Goal: Navigation & Orientation: Find specific page/section

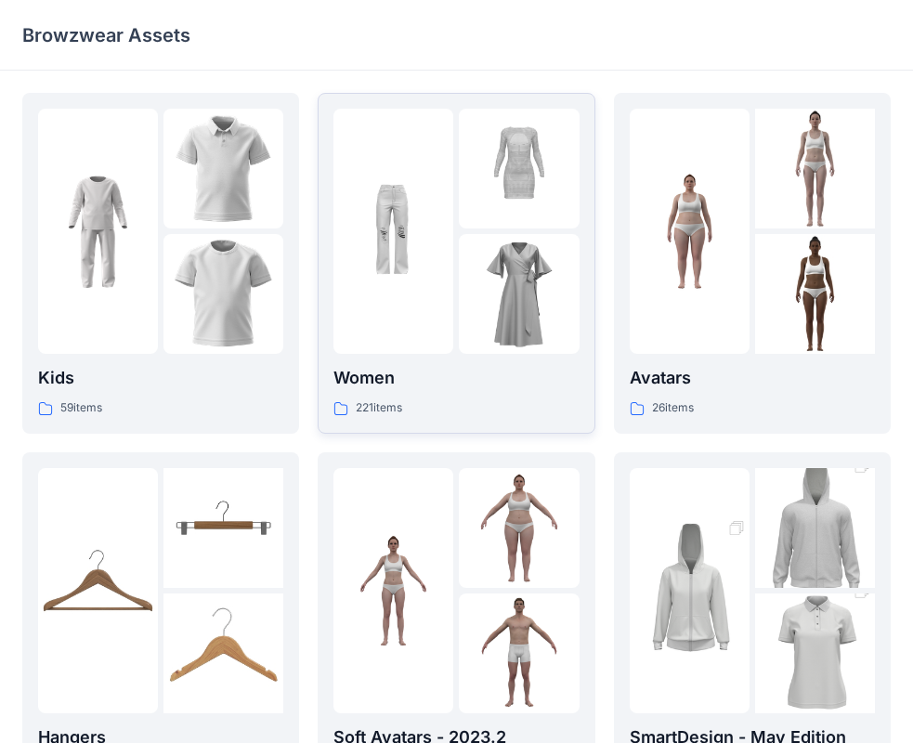
click at [466, 198] on img at bounding box center [519, 169] width 120 height 120
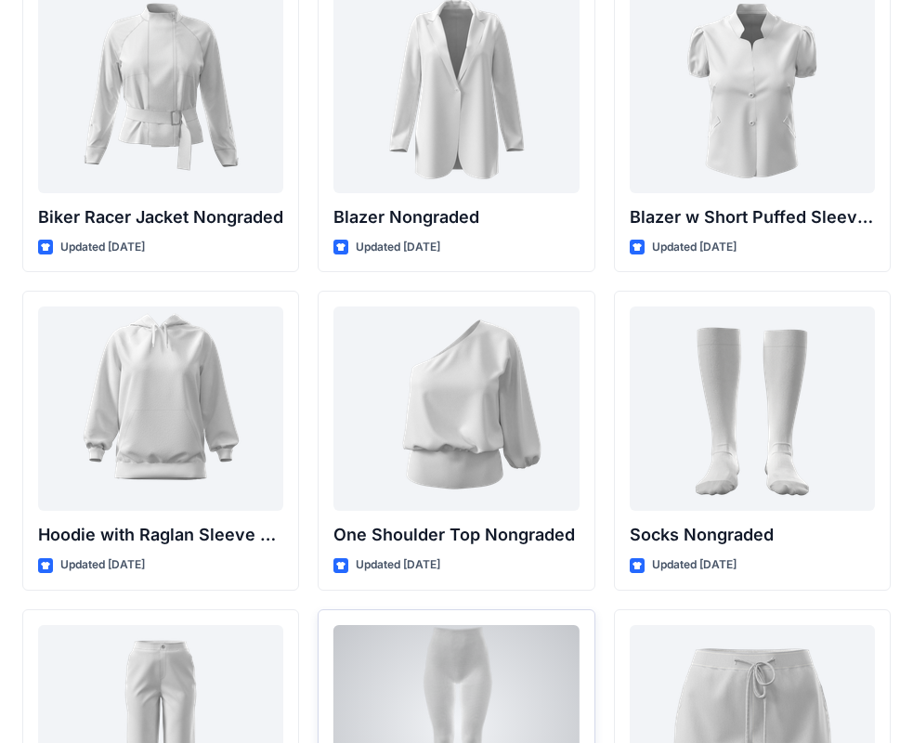
scroll to position [18893, 0]
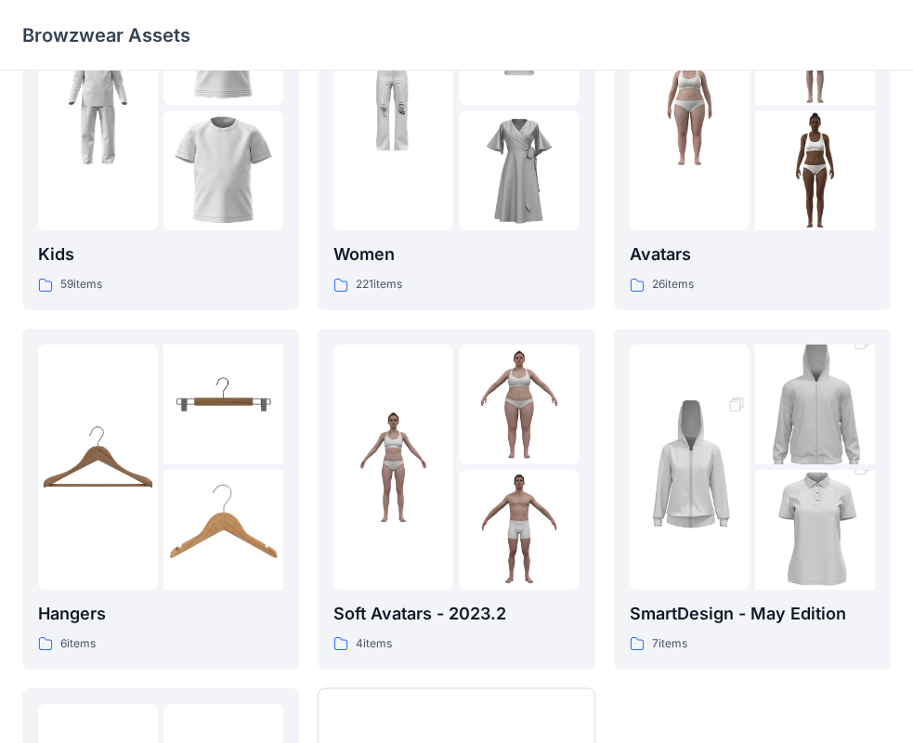
scroll to position [90, 0]
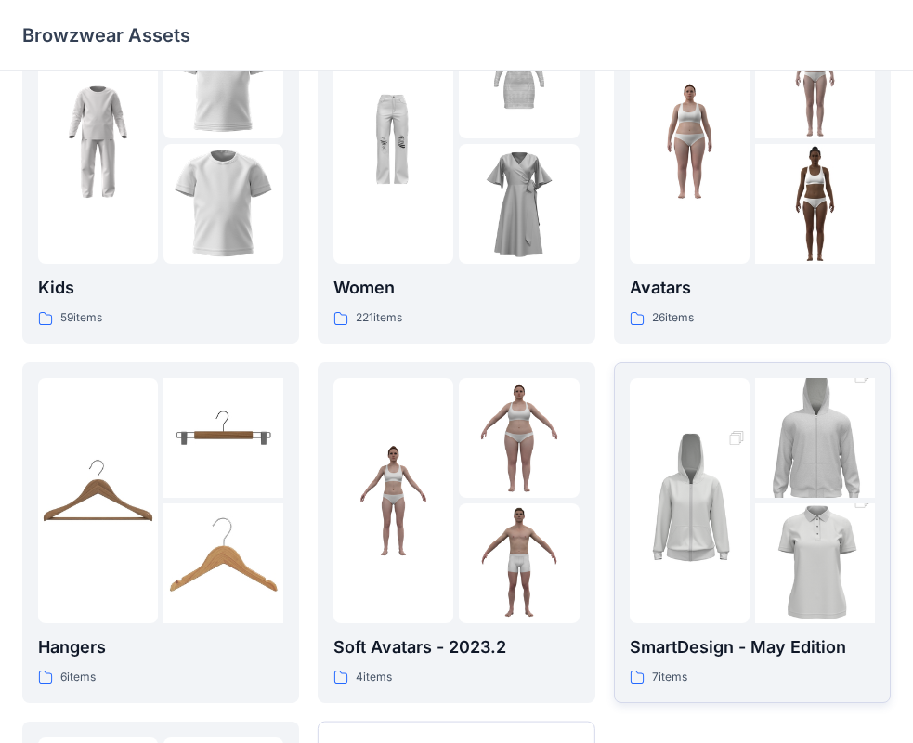
click at [739, 492] on img at bounding box center [689, 500] width 120 height 180
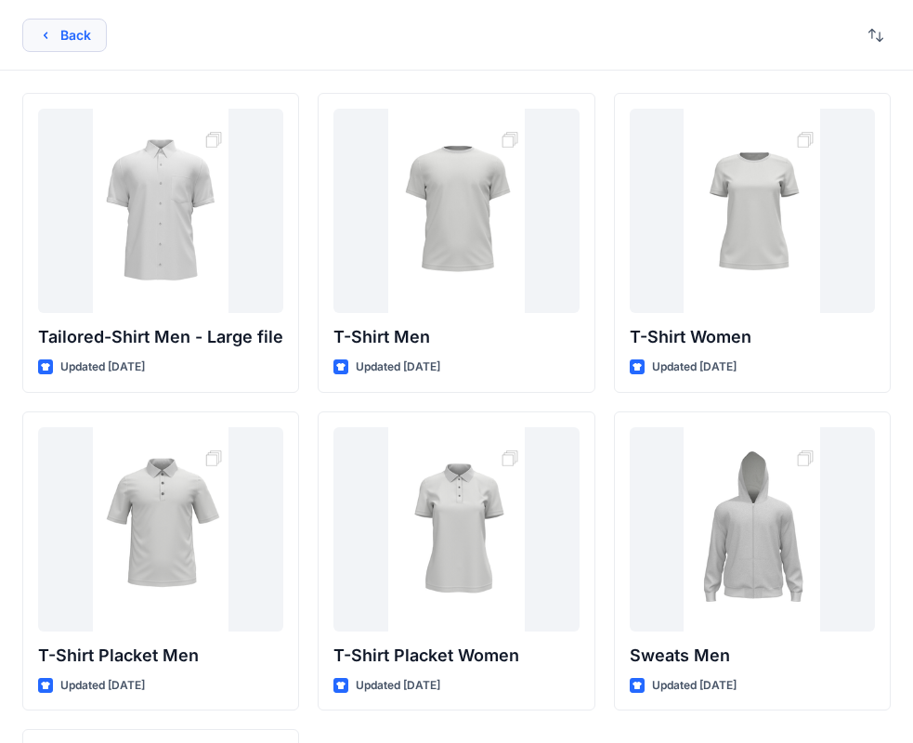
click at [57, 19] on button "Back" at bounding box center [64, 35] width 84 height 33
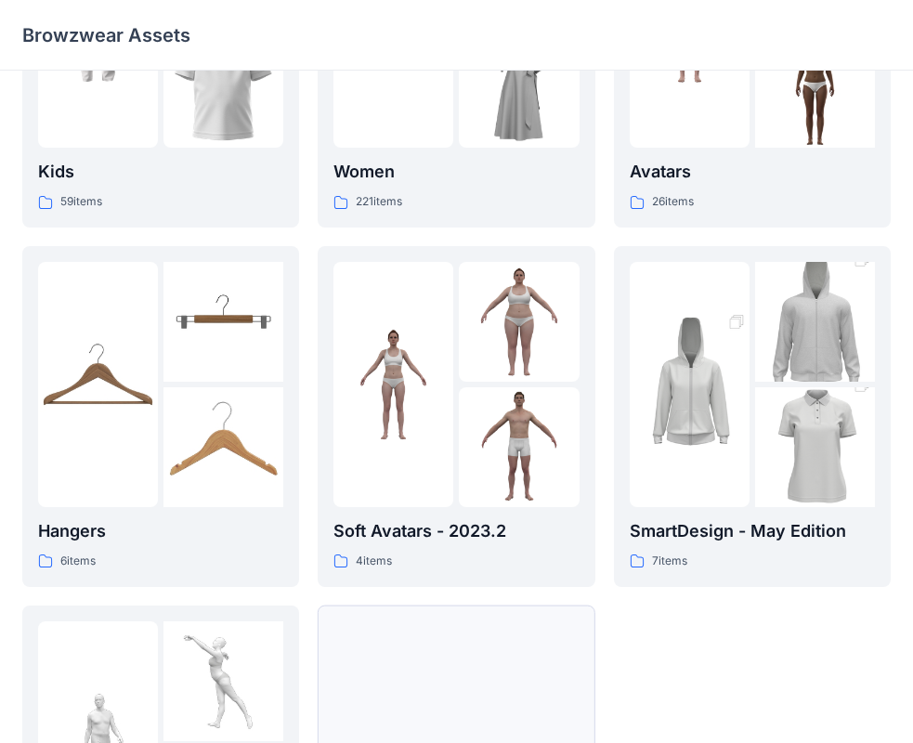
scroll to position [461, 0]
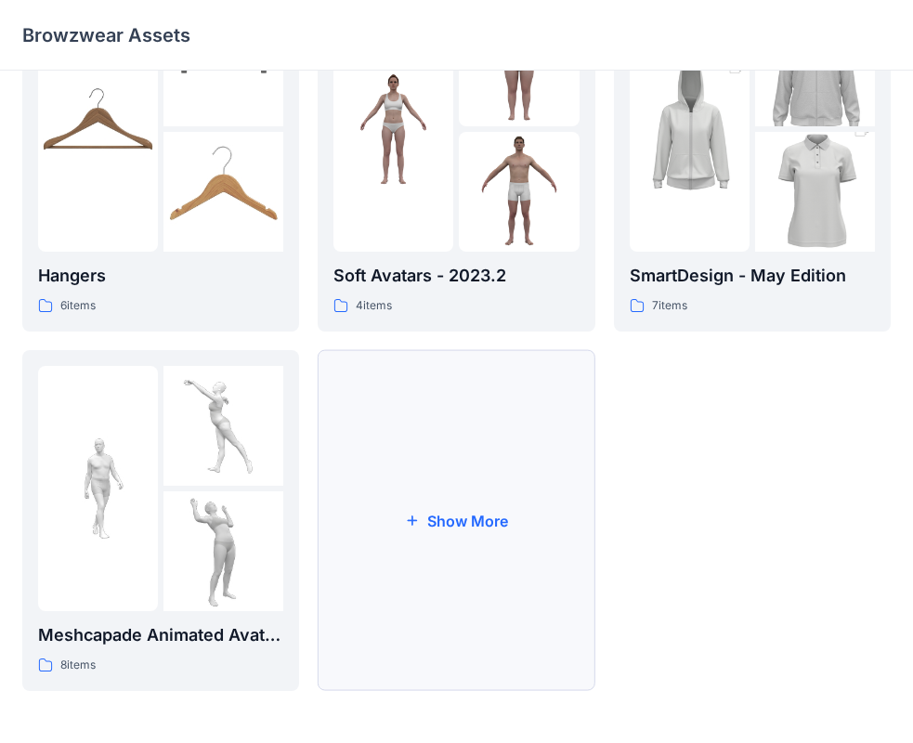
click at [486, 524] on button "Show More" at bounding box center [455, 520] width 277 height 341
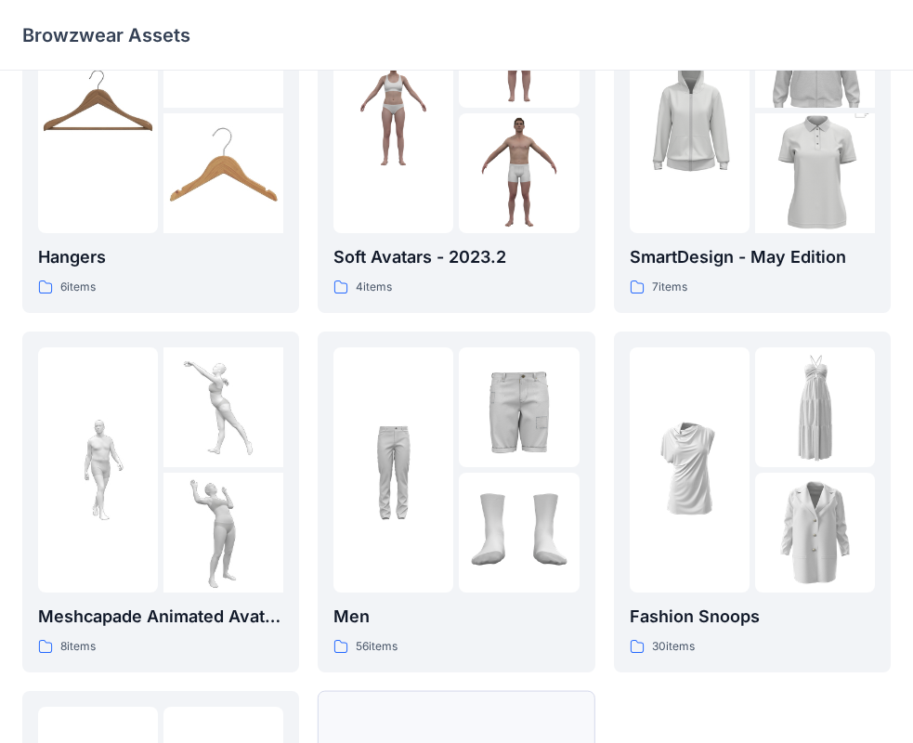
scroll to position [448, 0]
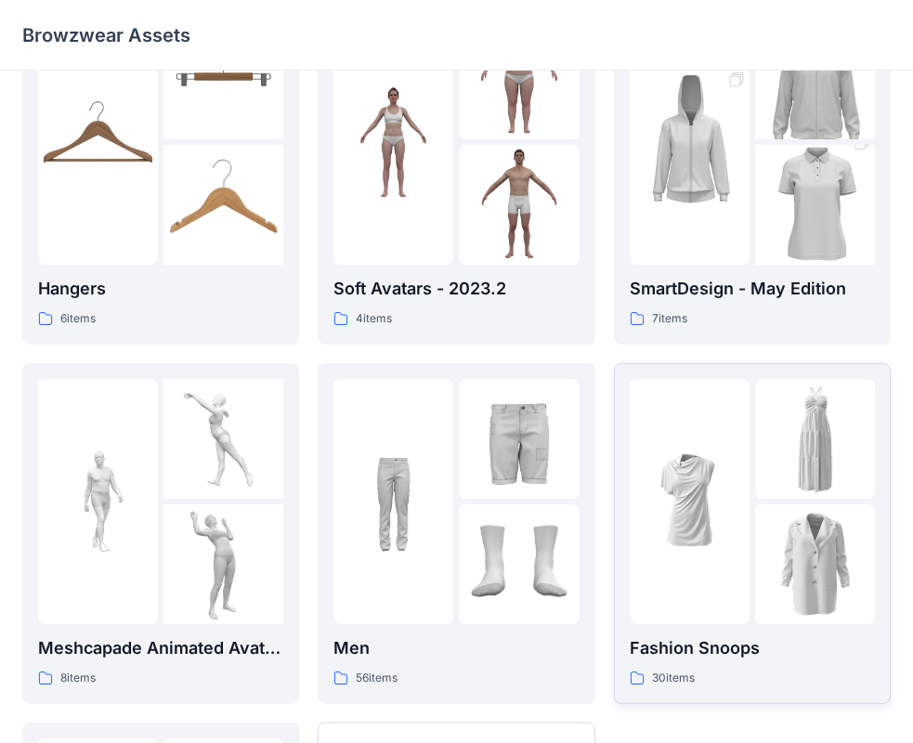
click at [699, 547] on img at bounding box center [689, 501] width 120 height 120
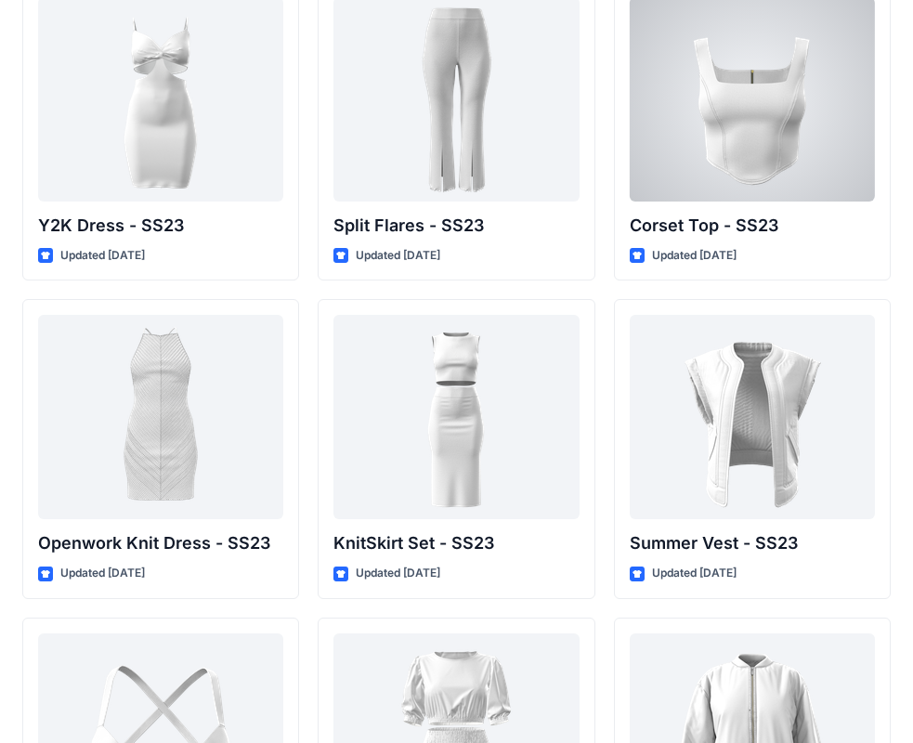
scroll to position [1714, 0]
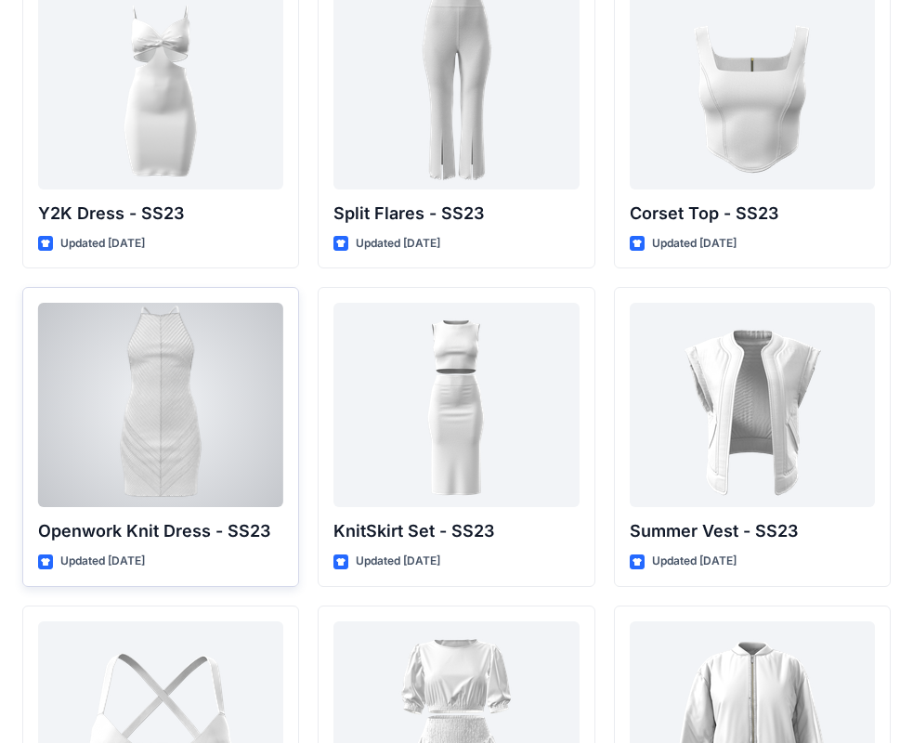
click at [191, 421] on div at bounding box center [160, 405] width 245 height 204
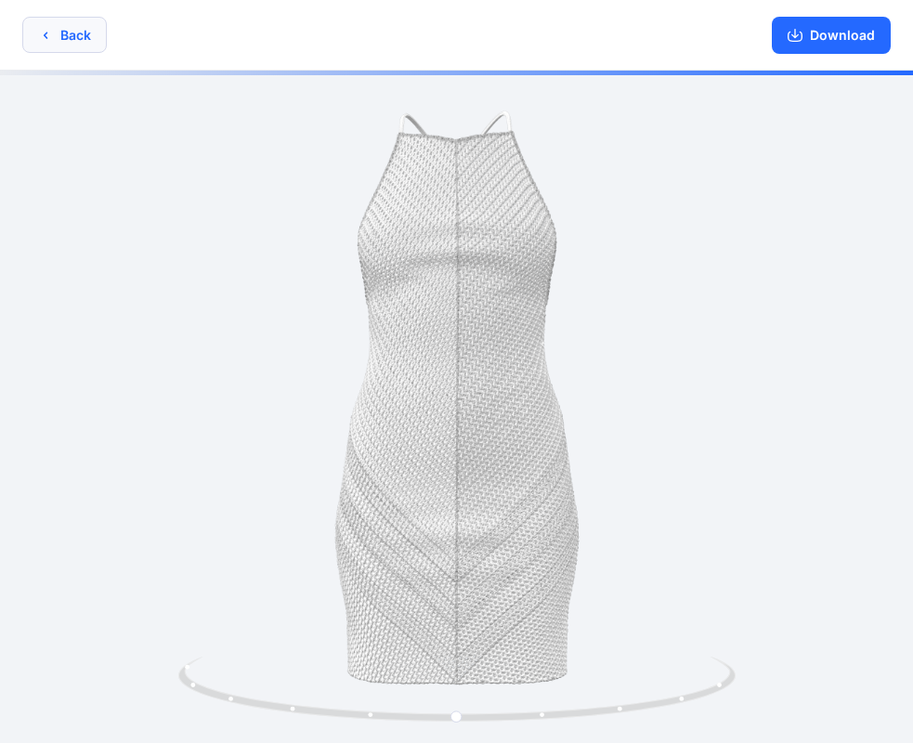
click at [86, 32] on button "Back" at bounding box center [64, 35] width 84 height 36
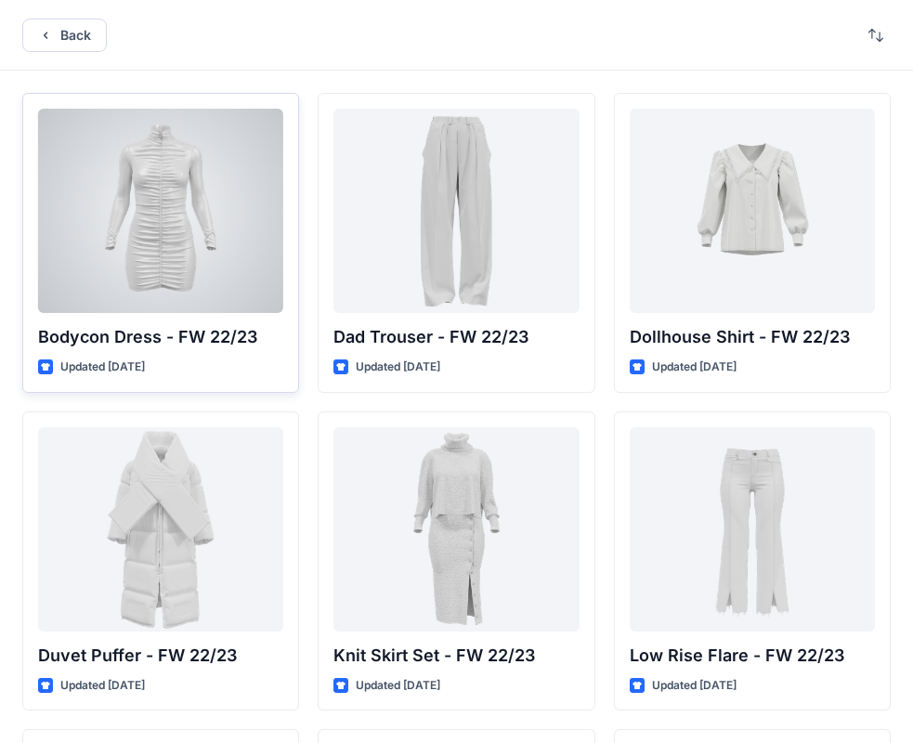
click at [253, 232] on div at bounding box center [160, 211] width 245 height 204
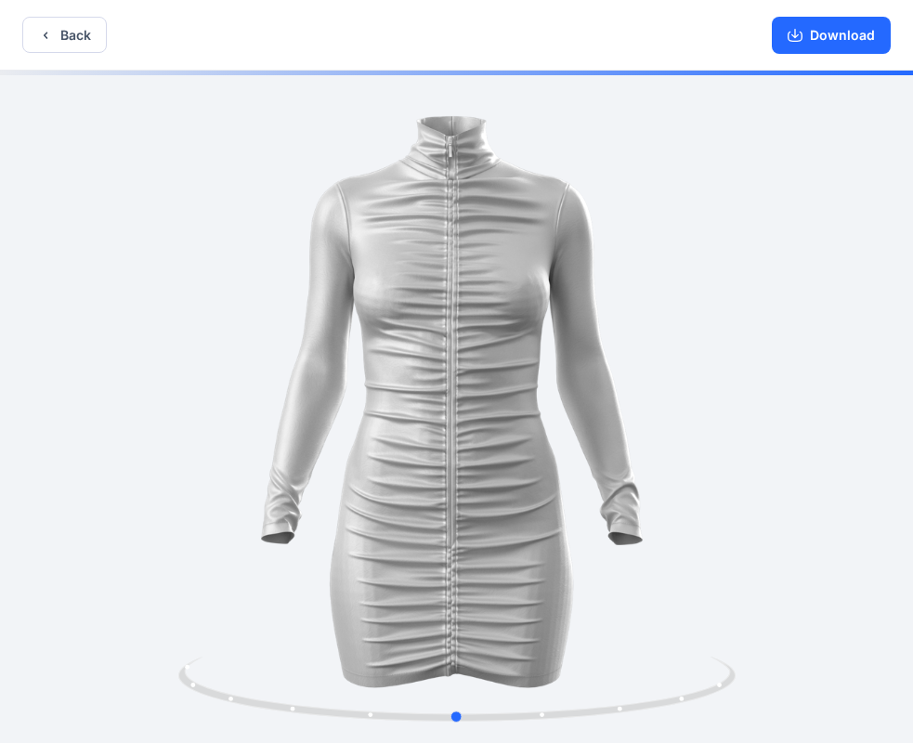
click at [764, 476] on div at bounding box center [456, 409] width 913 height 676
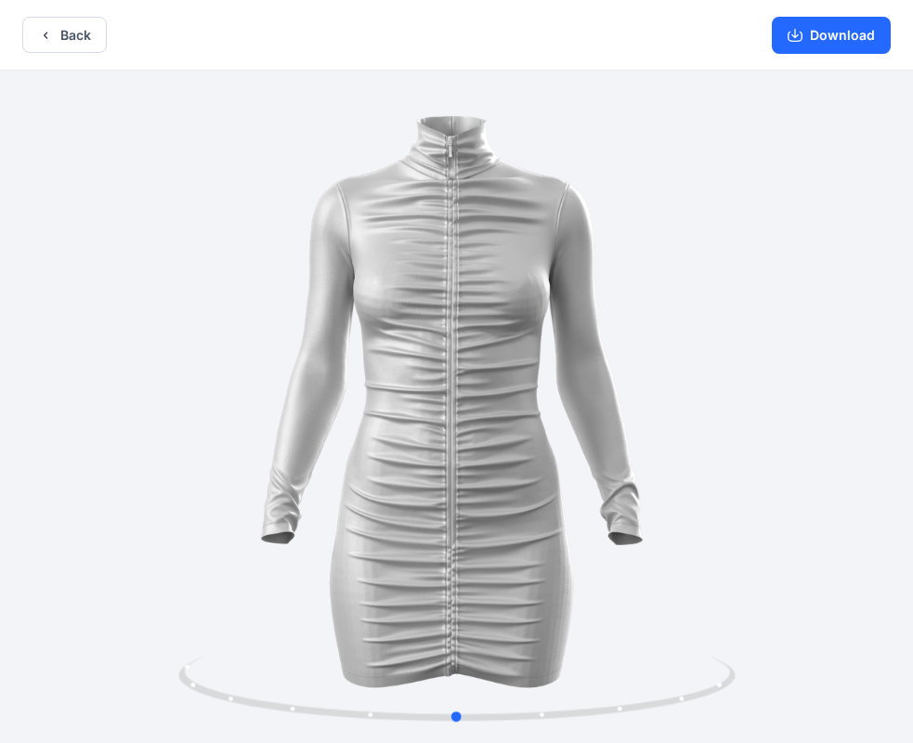
click at [693, 364] on div at bounding box center [456, 409] width 913 height 676
click at [820, 45] on button "Download" at bounding box center [830, 35] width 119 height 37
